Goal: Check status: Check status

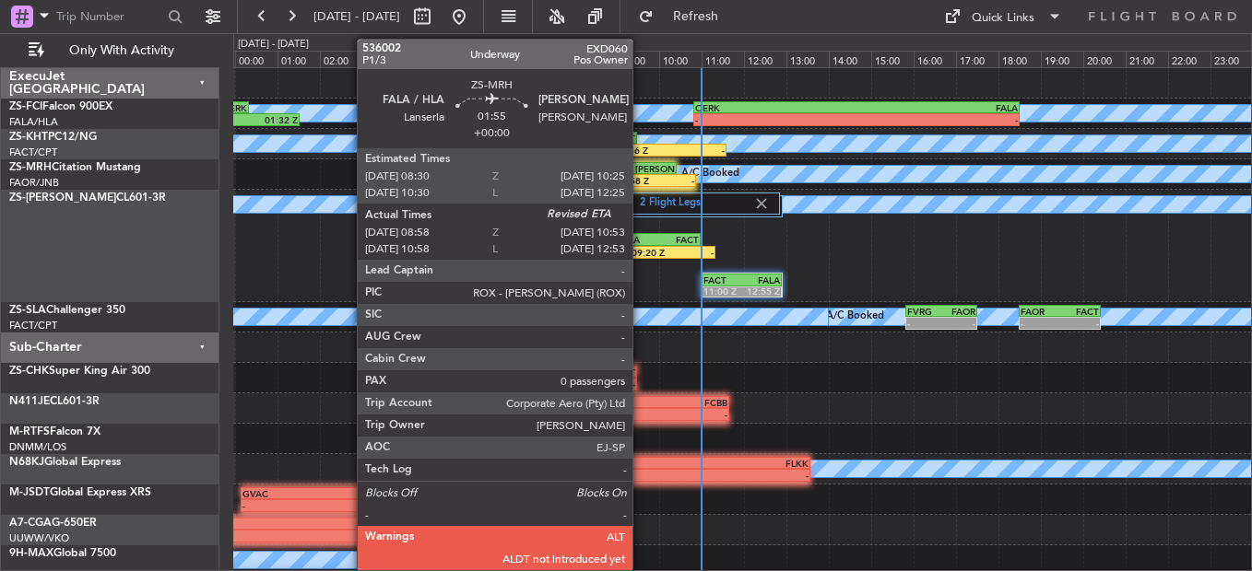
click at [641, 170] on div "[PERSON_NAME]" at bounding box center [654, 168] width 39 height 11
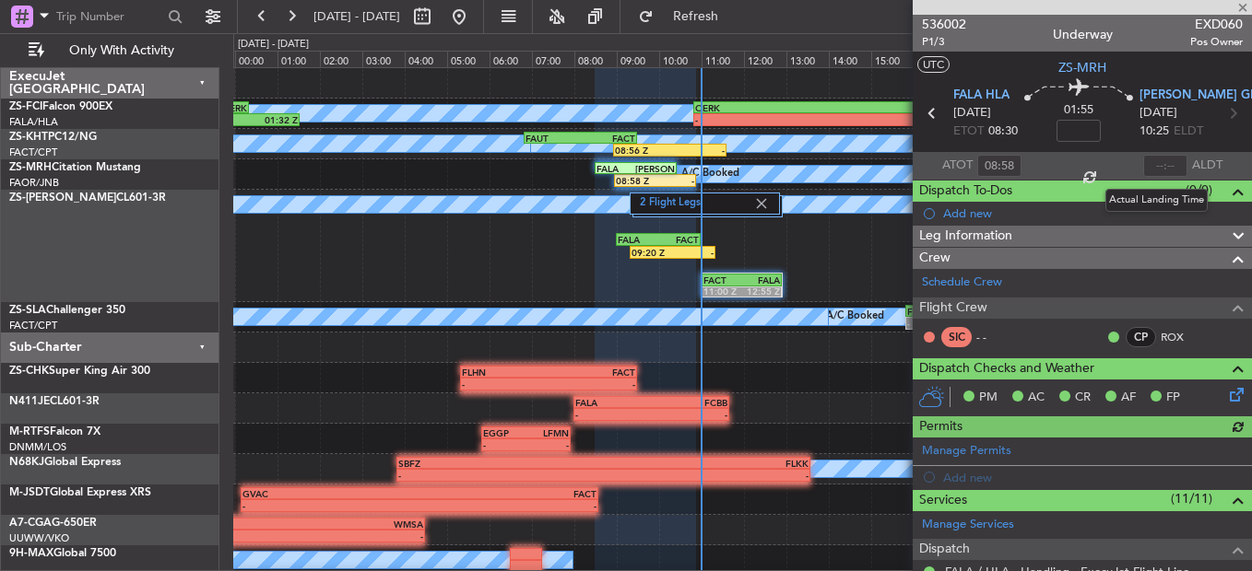
click at [1146, 164] on div at bounding box center [1165, 166] width 44 height 22
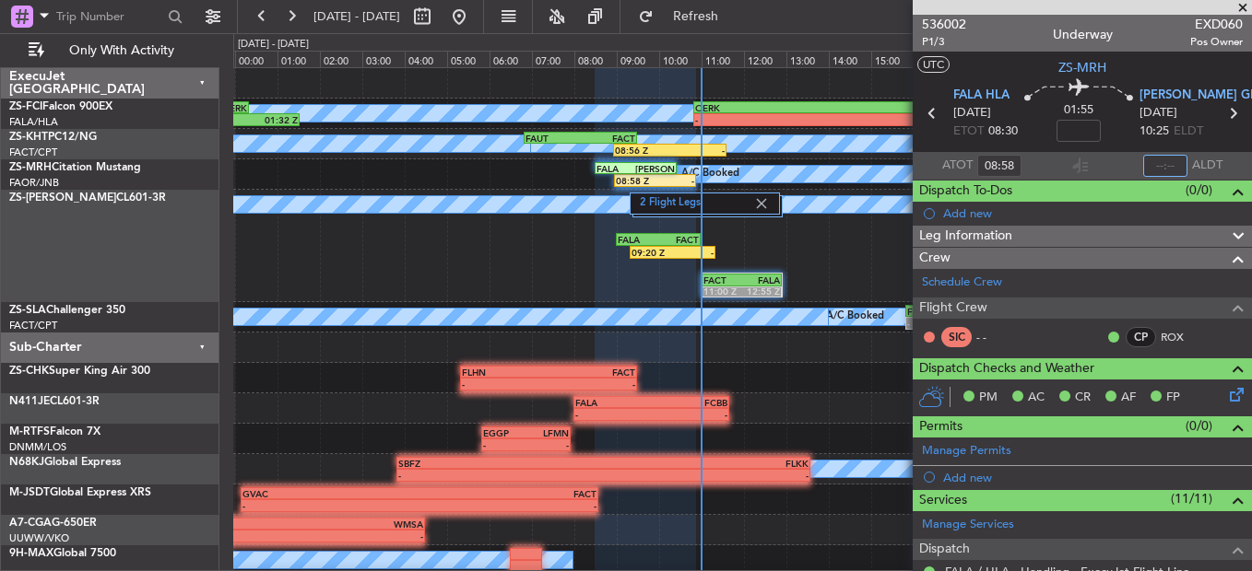
click at [1153, 169] on input "text" at bounding box center [1165, 166] width 44 height 22
type input "11:00"
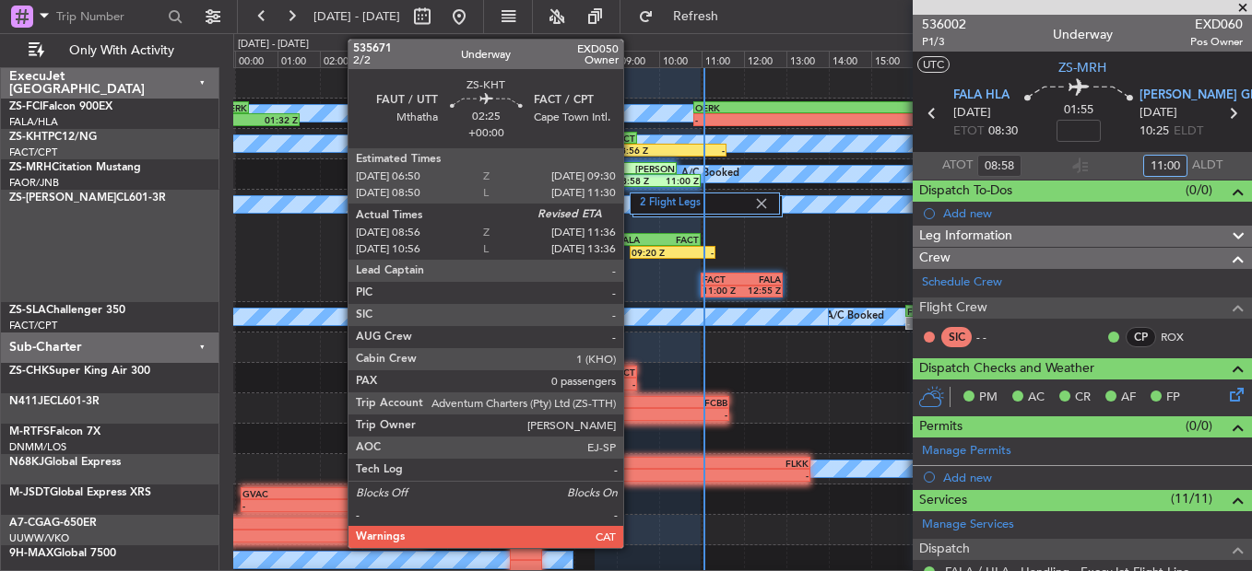
click at [631, 136] on div "FACT" at bounding box center [608, 138] width 55 height 11
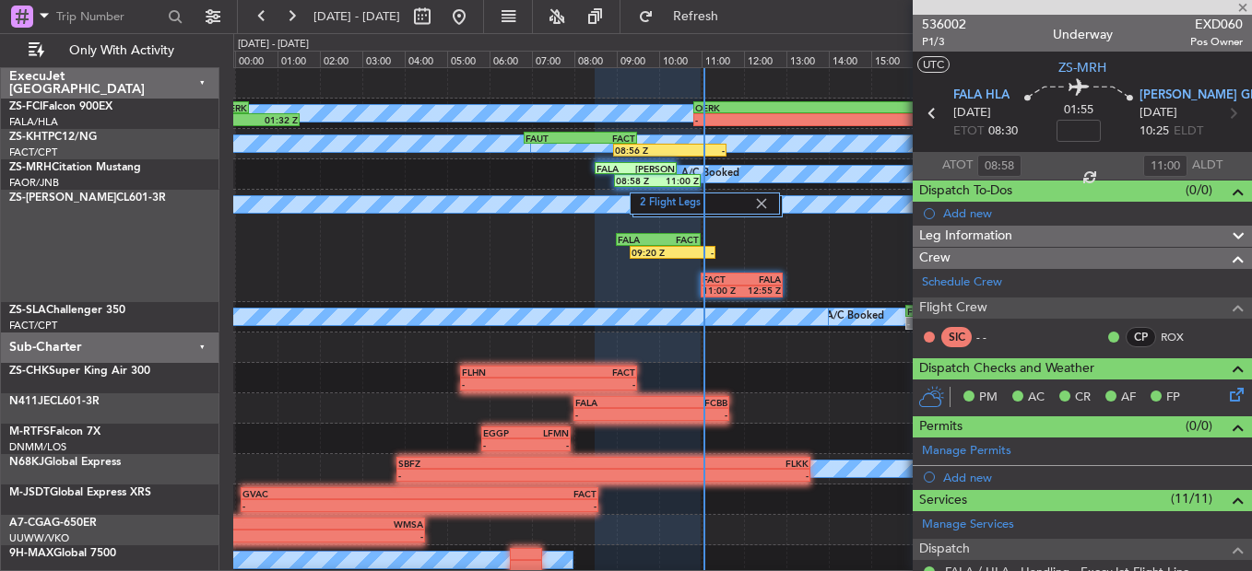
type input "09:06"
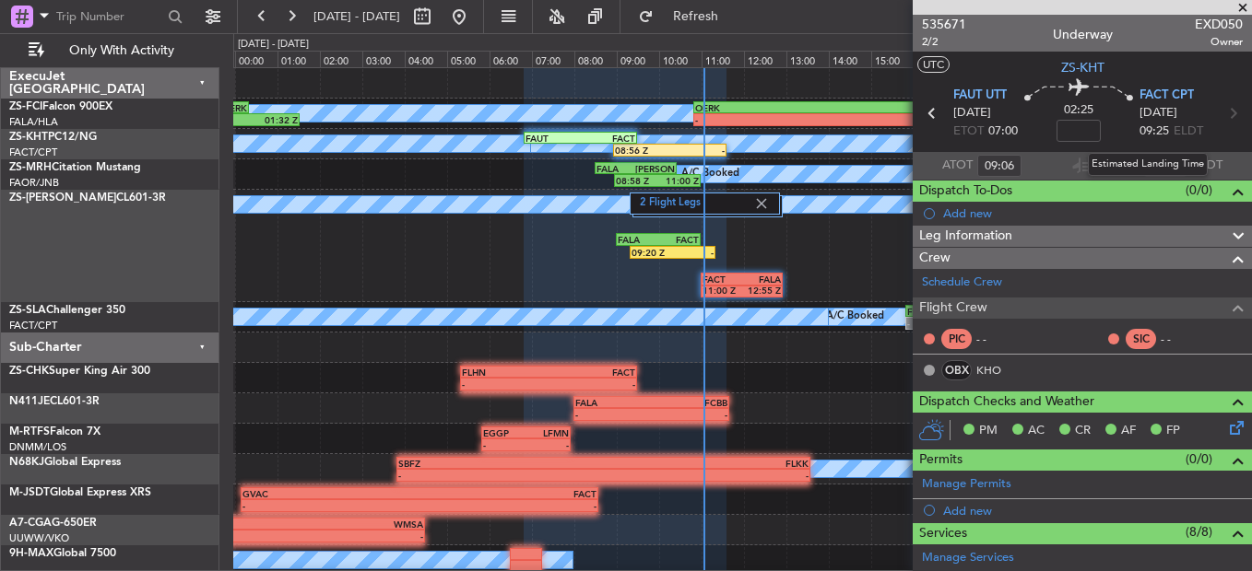
click at [1154, 164] on div "Estimated Landing Time" at bounding box center [1148, 164] width 120 height 23
click at [1155, 159] on input "text" at bounding box center [1165, 166] width 44 height 22
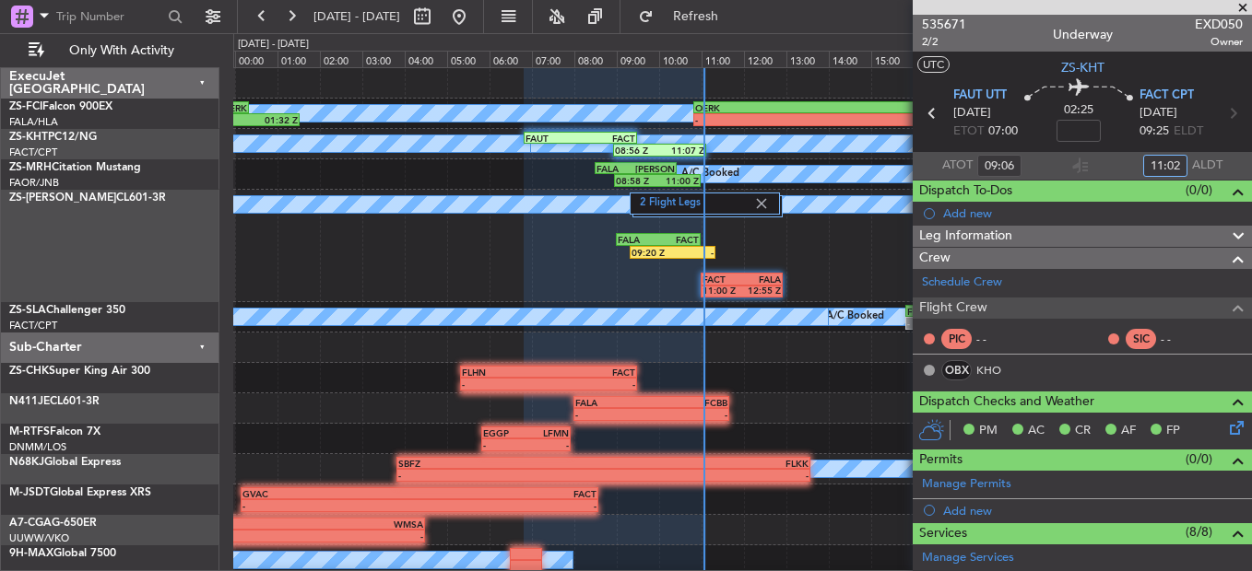
type input "11:02"
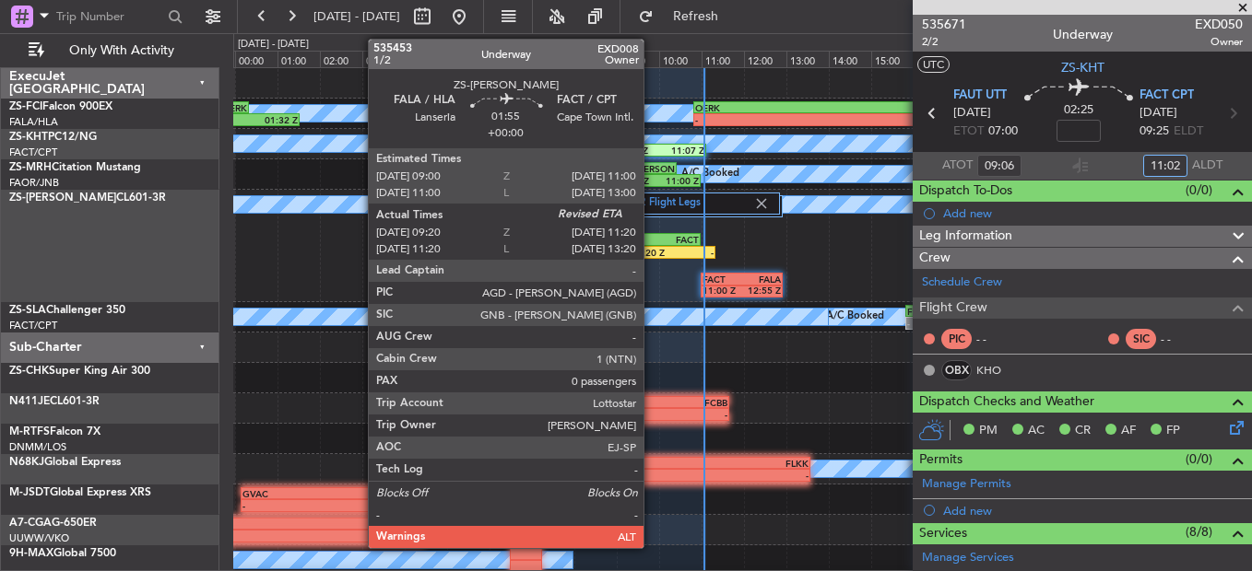
click at [652, 251] on div "09:20 Z" at bounding box center [651, 252] width 41 height 11
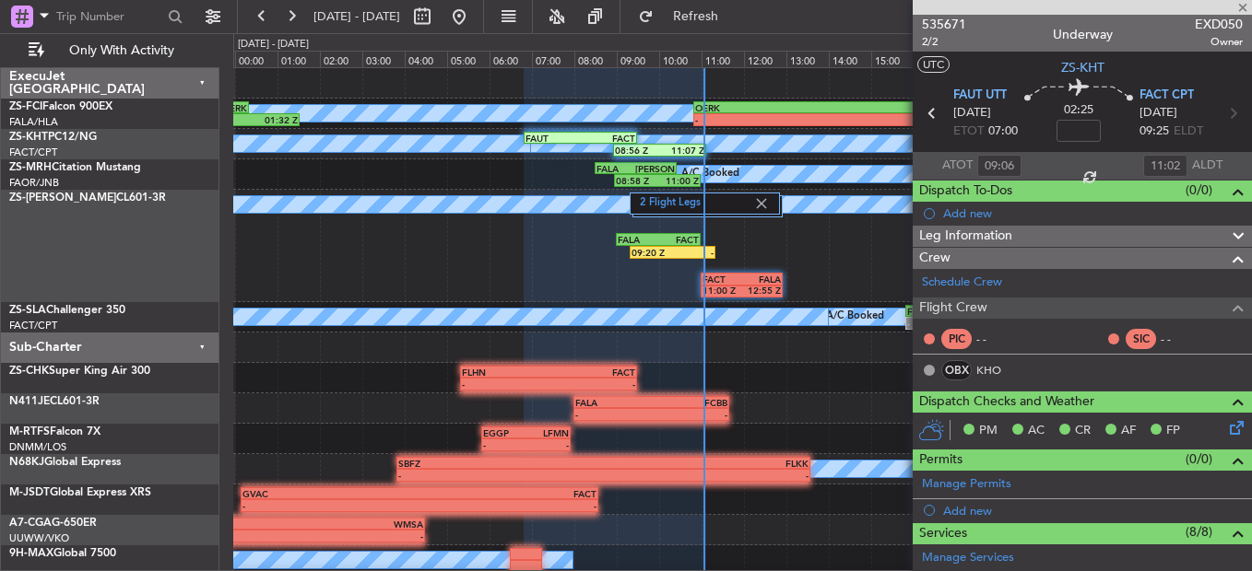
type input "09:20"
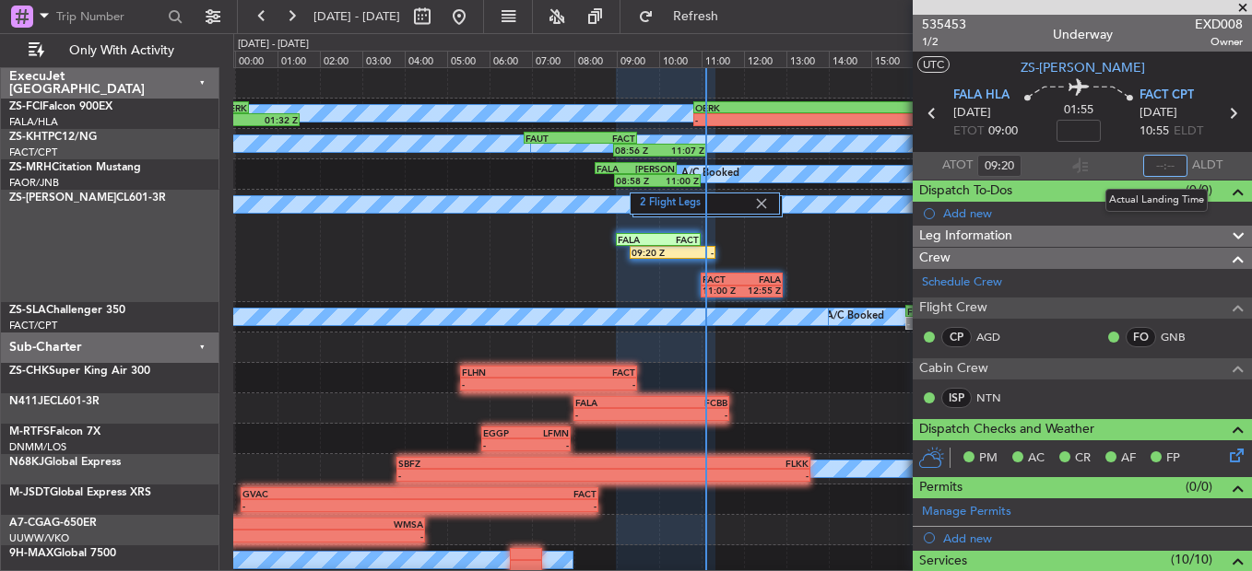
click at [1147, 171] on input "text" at bounding box center [1165, 166] width 44 height 22
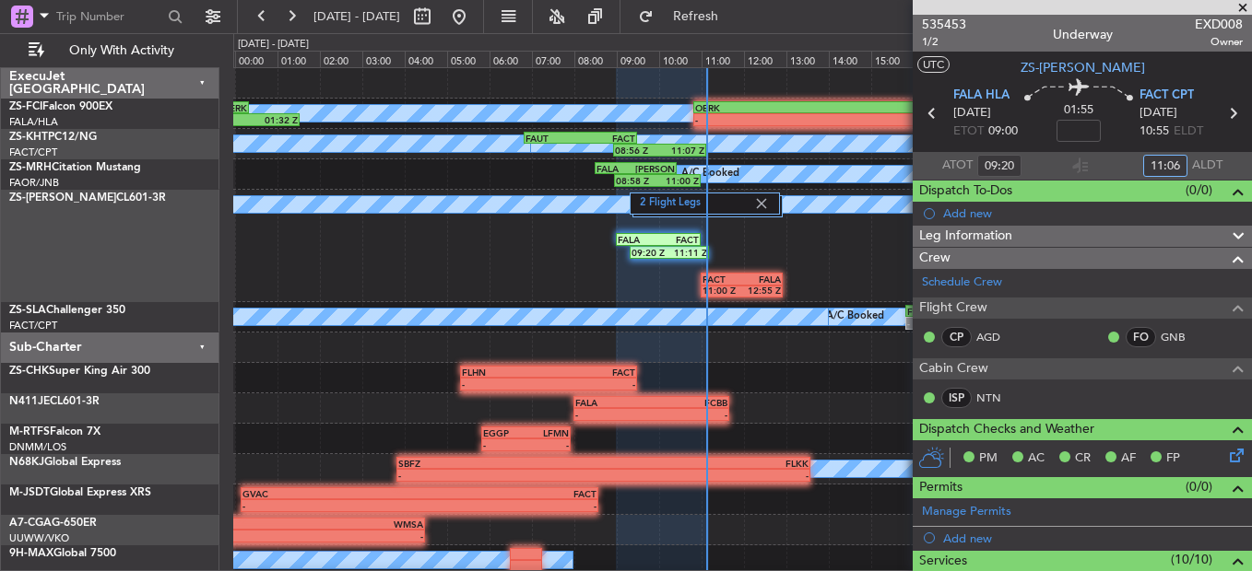
type input "11:06"
